Goal: Navigation & Orientation: Find specific page/section

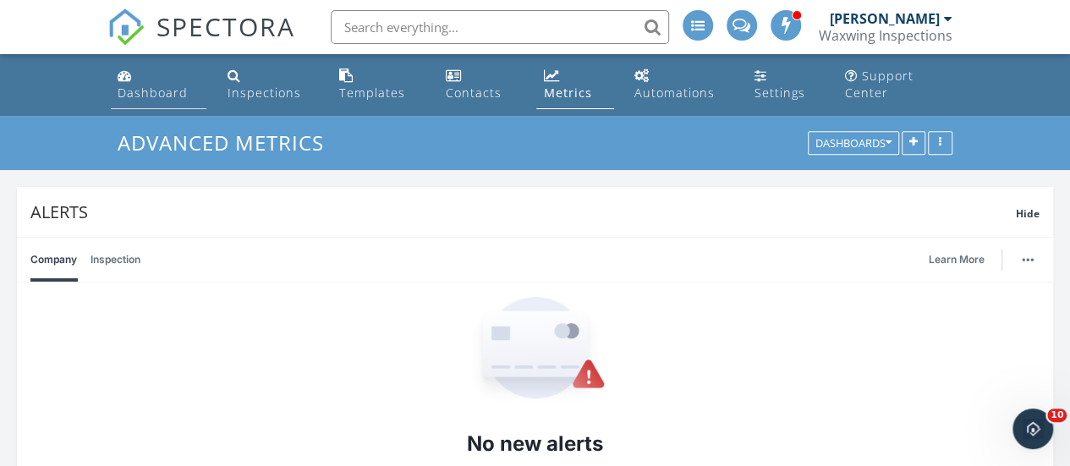
click at [157, 97] on div "Dashboard" at bounding box center [153, 93] width 70 height 16
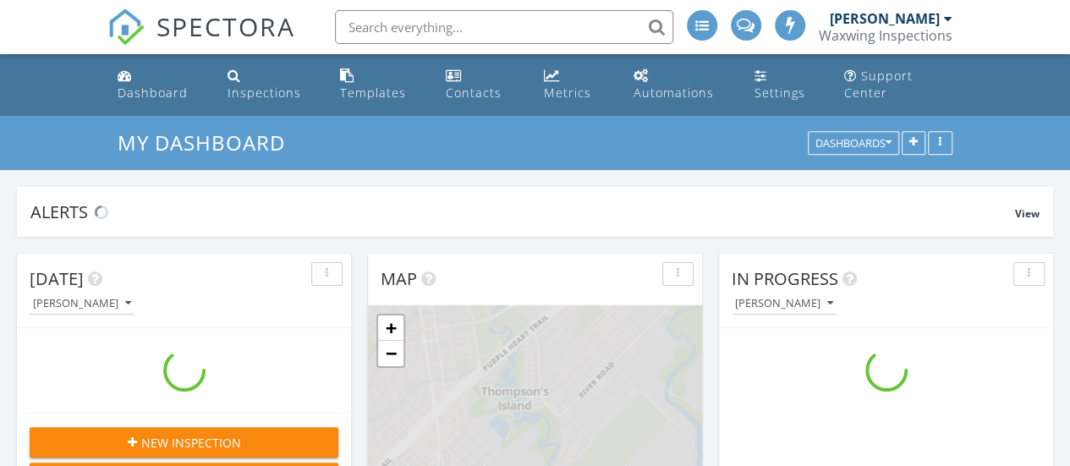
scroll to position [1565, 1096]
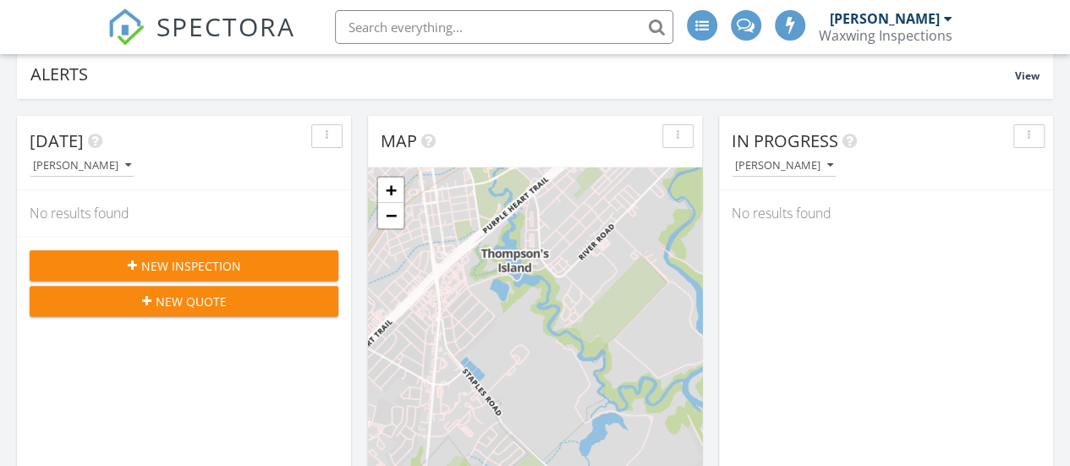
drag, startPoint x: 1075, startPoint y: 31, endPoint x: 1075, endPoint y: 92, distance: 60.9
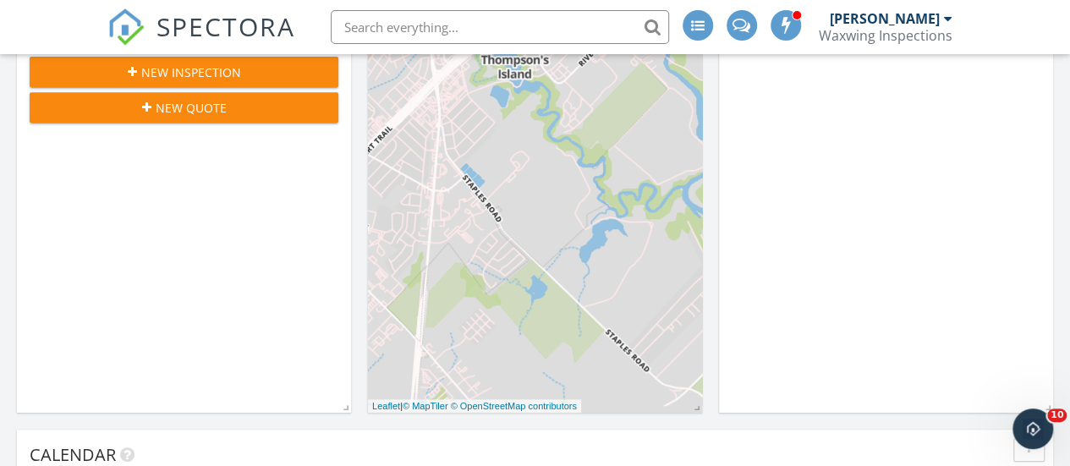
scroll to position [0, 0]
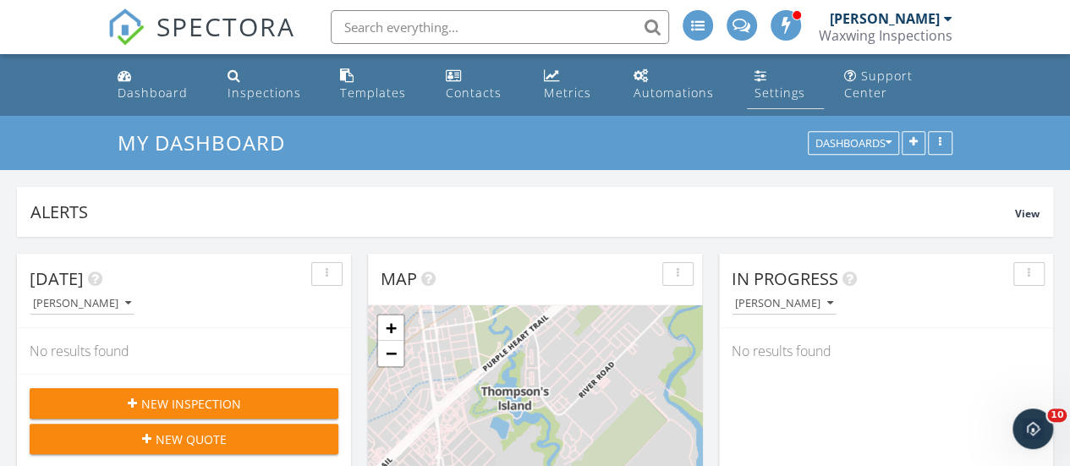
click at [775, 78] on link "Settings" at bounding box center [785, 85] width 77 height 48
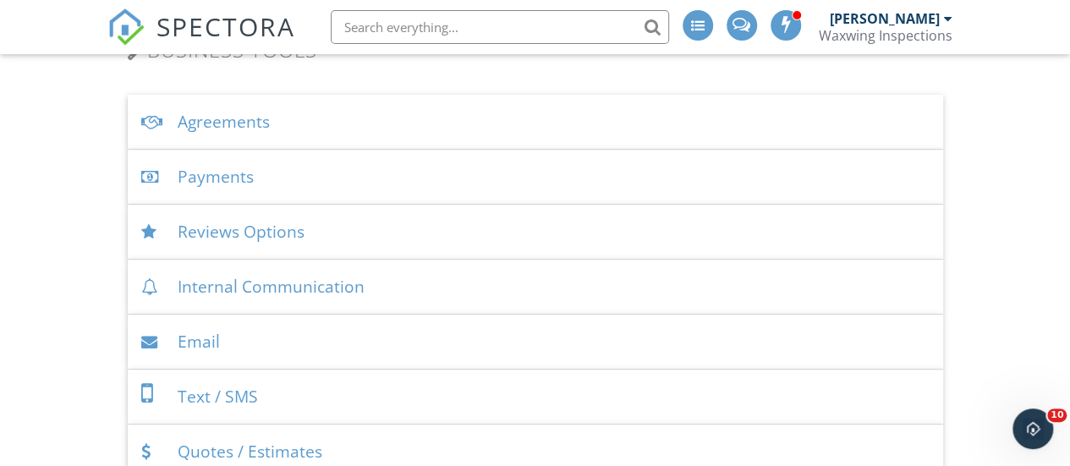
scroll to position [596, 0]
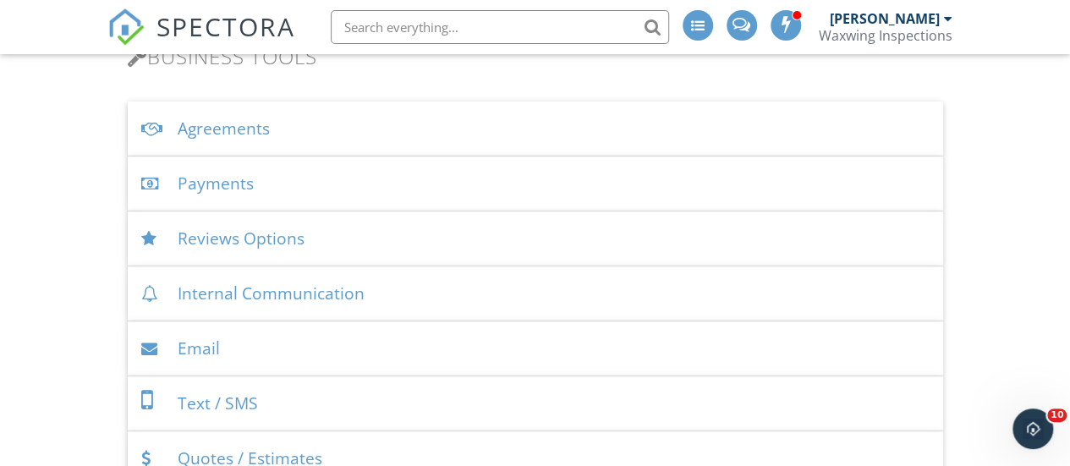
click at [214, 177] on div "Payments" at bounding box center [536, 184] width 816 height 55
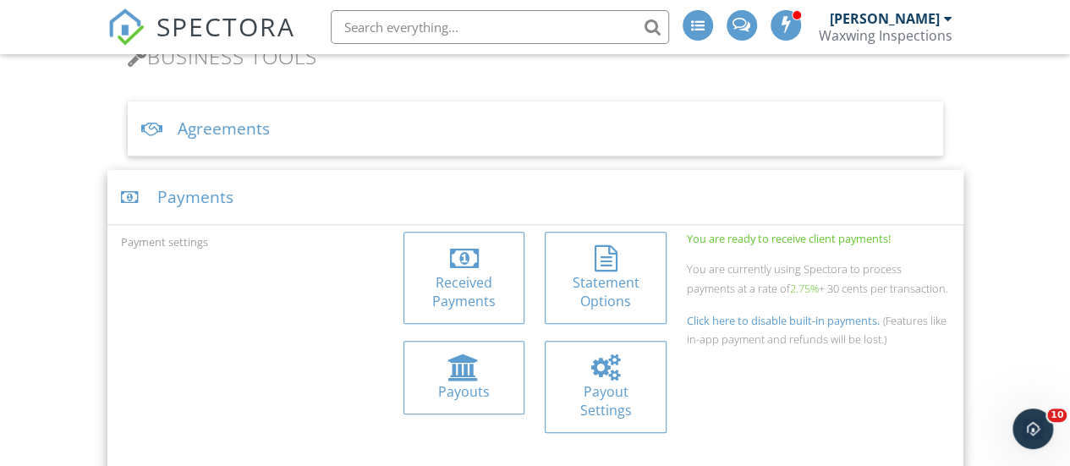
click at [465, 287] on div "Received Payments" at bounding box center [464, 292] width 94 height 38
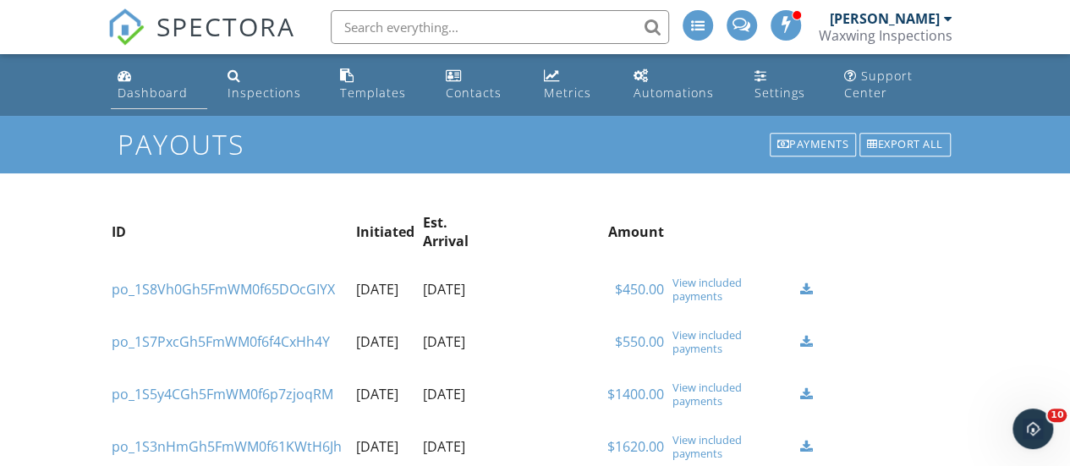
click at [161, 104] on link "Dashboard" at bounding box center [159, 85] width 96 height 48
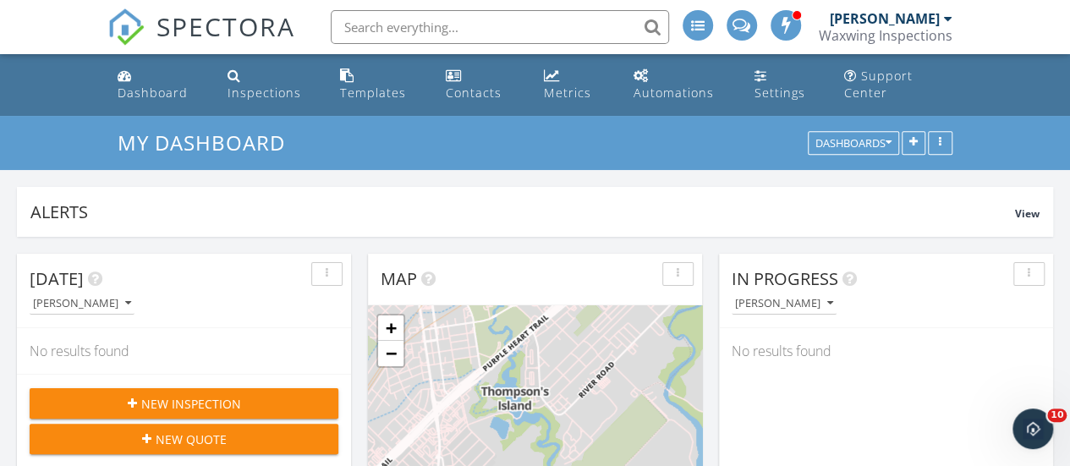
click at [787, 25] on span at bounding box center [786, 24] width 17 height 15
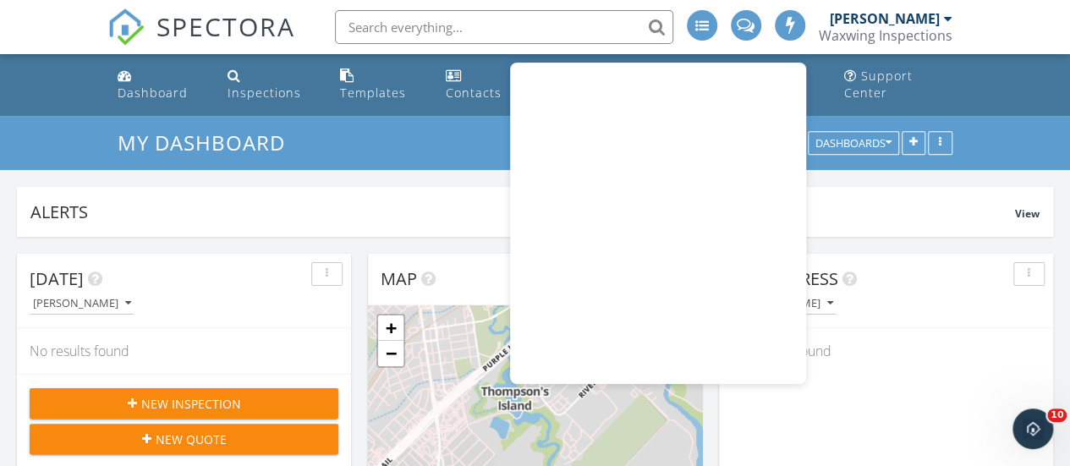
click at [1049, 91] on ul "Dashboard Inspections Templates Contacts Metrics Automations Settings Support C…" at bounding box center [535, 85] width 1070 height 62
